Goal: Transaction & Acquisition: Book appointment/travel/reservation

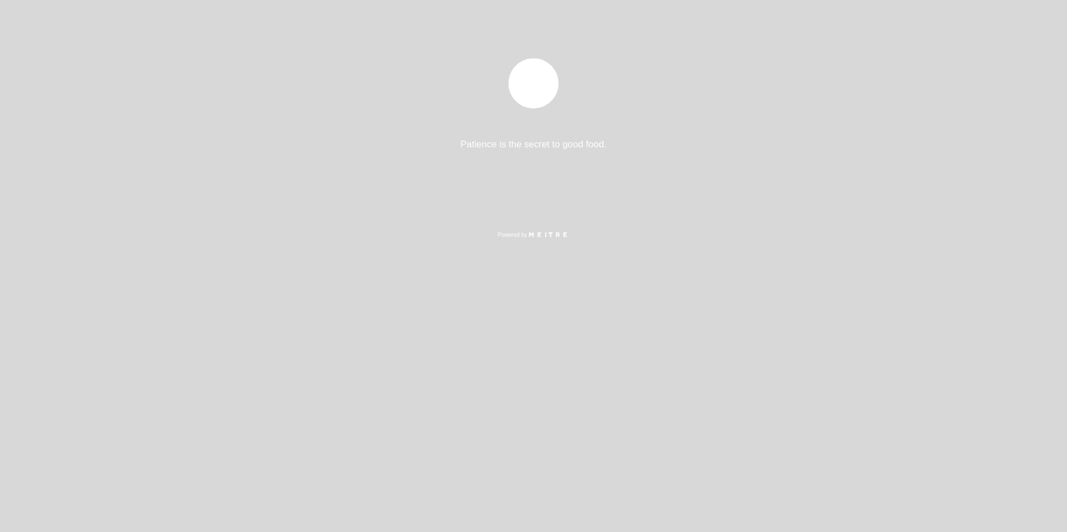
select select "es"
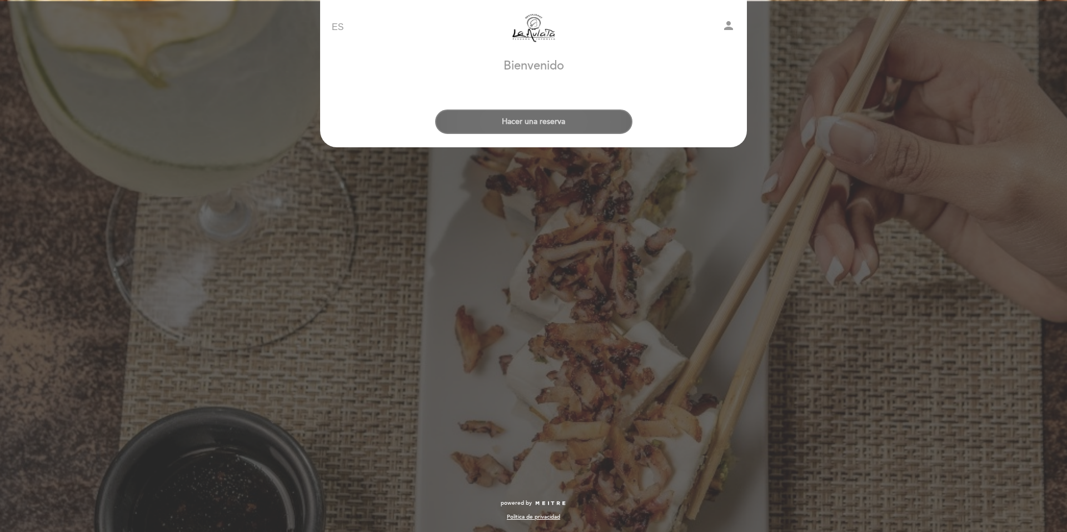
click at [531, 123] on button "Hacer una reserva" at bounding box center [533, 121] width 197 height 24
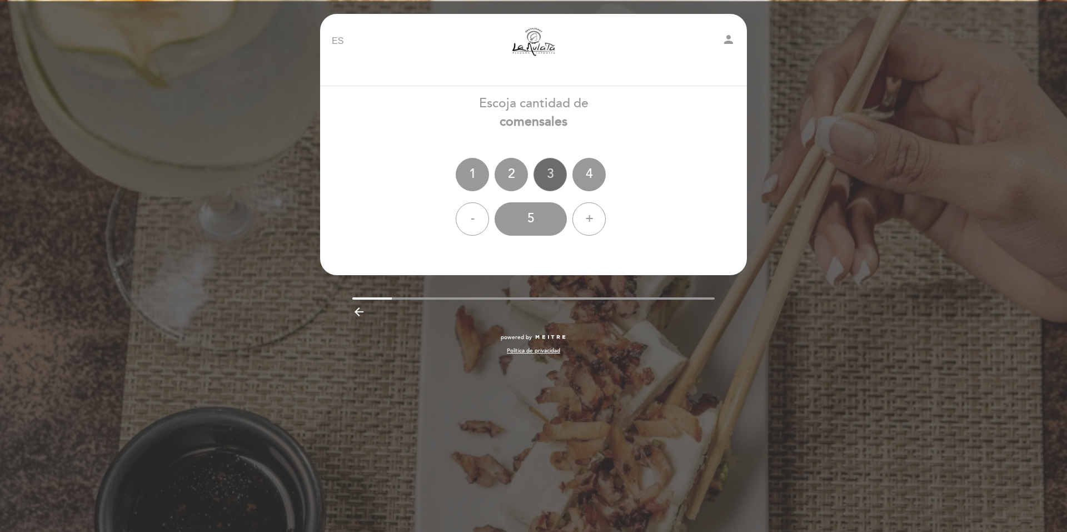
click at [551, 176] on div "3" at bounding box center [549, 174] width 33 height 33
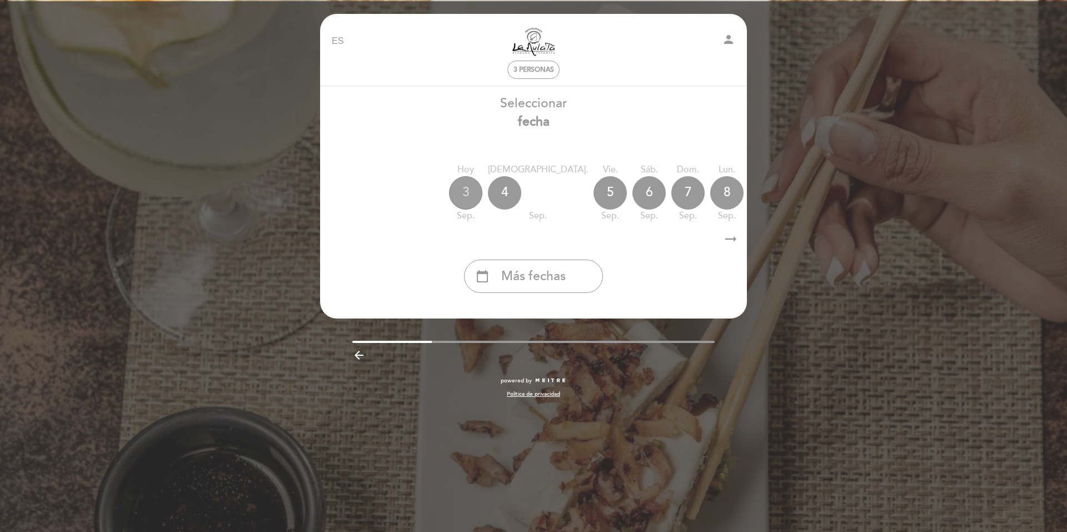
click at [463, 182] on div "3" at bounding box center [465, 192] width 33 height 33
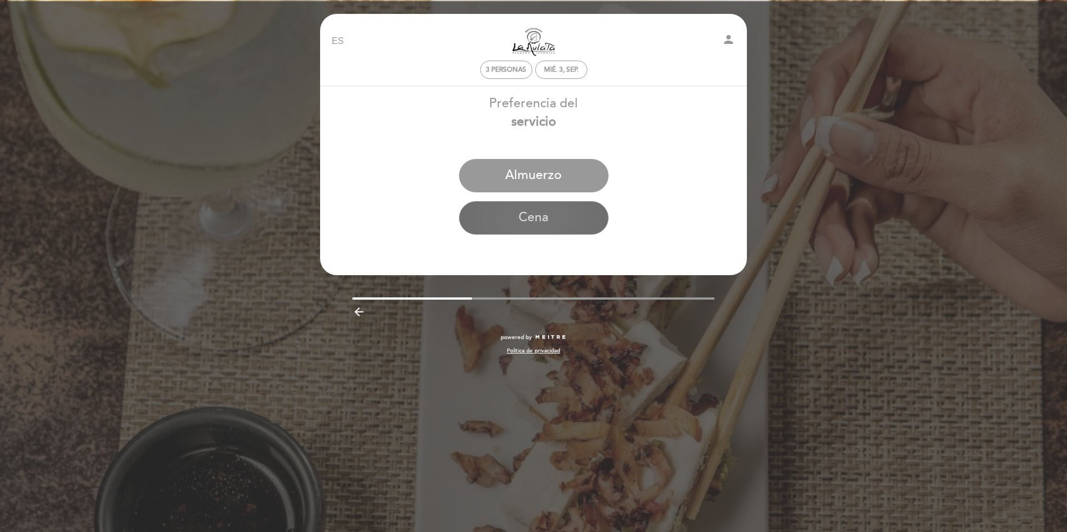
click at [542, 212] on button "Cena" at bounding box center [533, 217] width 149 height 33
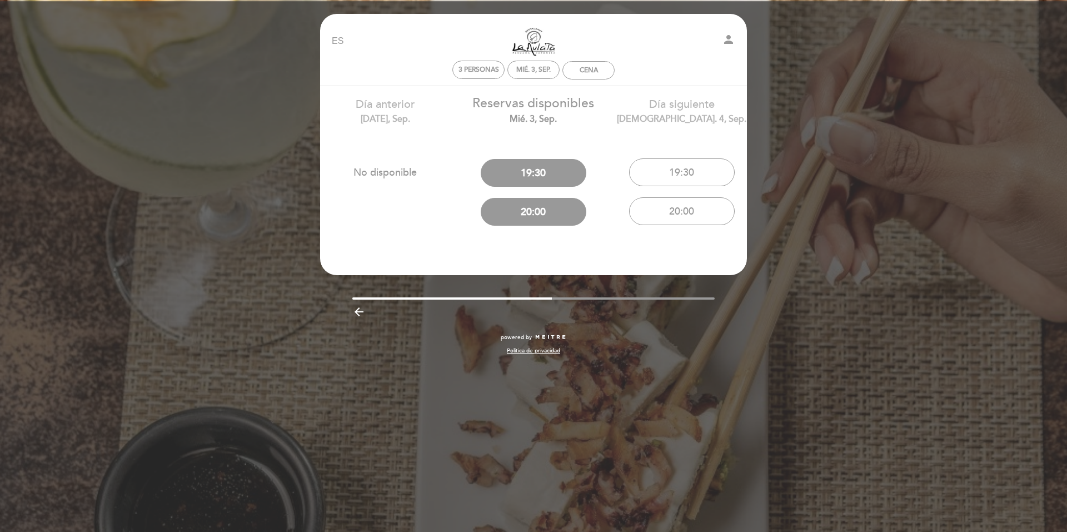
drag, startPoint x: 539, startPoint y: 301, endPoint x: 601, endPoint y: 305, distance: 61.2
click at [603, 305] on div "arrow_backward" at bounding box center [533, 310] width 443 height 23
click at [547, 300] on div "arrow_backward" at bounding box center [533, 310] width 443 height 23
drag, startPoint x: 544, startPoint y: 298, endPoint x: 698, endPoint y: 297, distance: 153.9
click at [708, 297] on div at bounding box center [533, 298] width 363 height 2
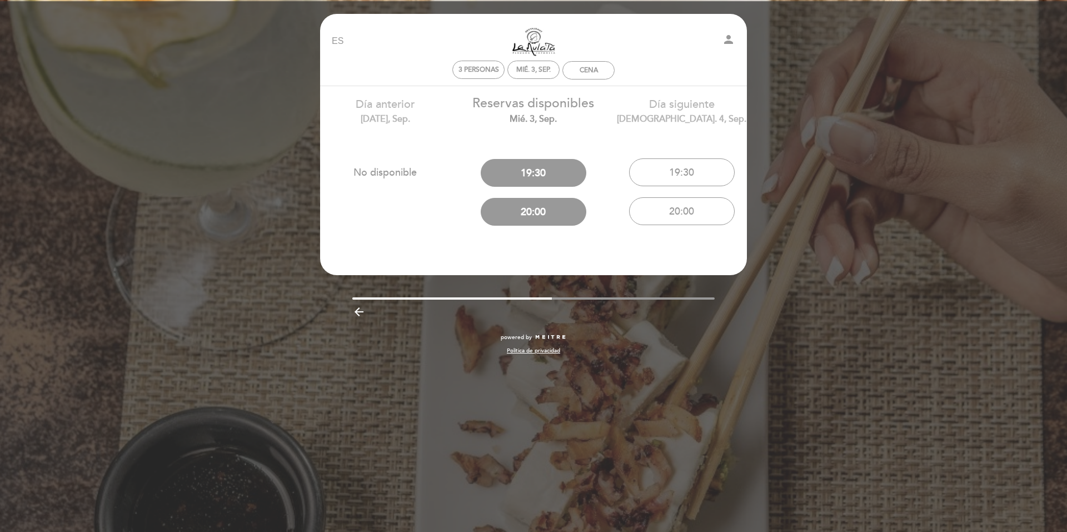
click at [608, 296] on div "EN ES PT La Mulata person 3 personas mié. 3, sep. Cena [GEOGRAPHIC_DATA] [GEOGR…" at bounding box center [533, 190] width 443 height 352
drag, startPoint x: 551, startPoint y: 298, endPoint x: 594, endPoint y: 298, distance: 43.3
click at [588, 298] on div at bounding box center [533, 298] width 363 height 2
click at [537, 219] on button "20:00" at bounding box center [534, 212] width 106 height 28
